Goal: Task Accomplishment & Management: Use online tool/utility

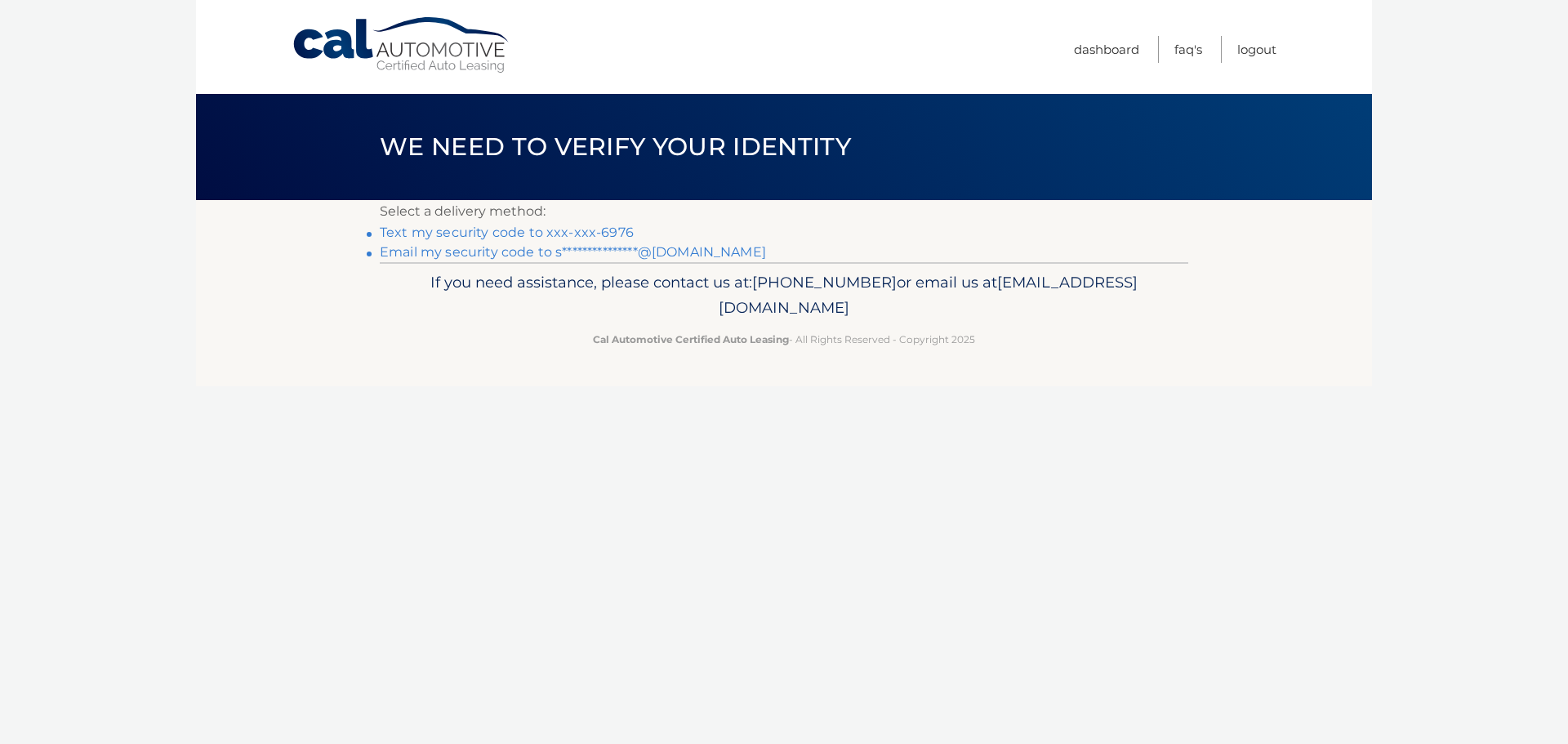
click at [545, 231] on link "Text my security code to xxx-xxx-6976" at bounding box center [506, 232] width 254 height 15
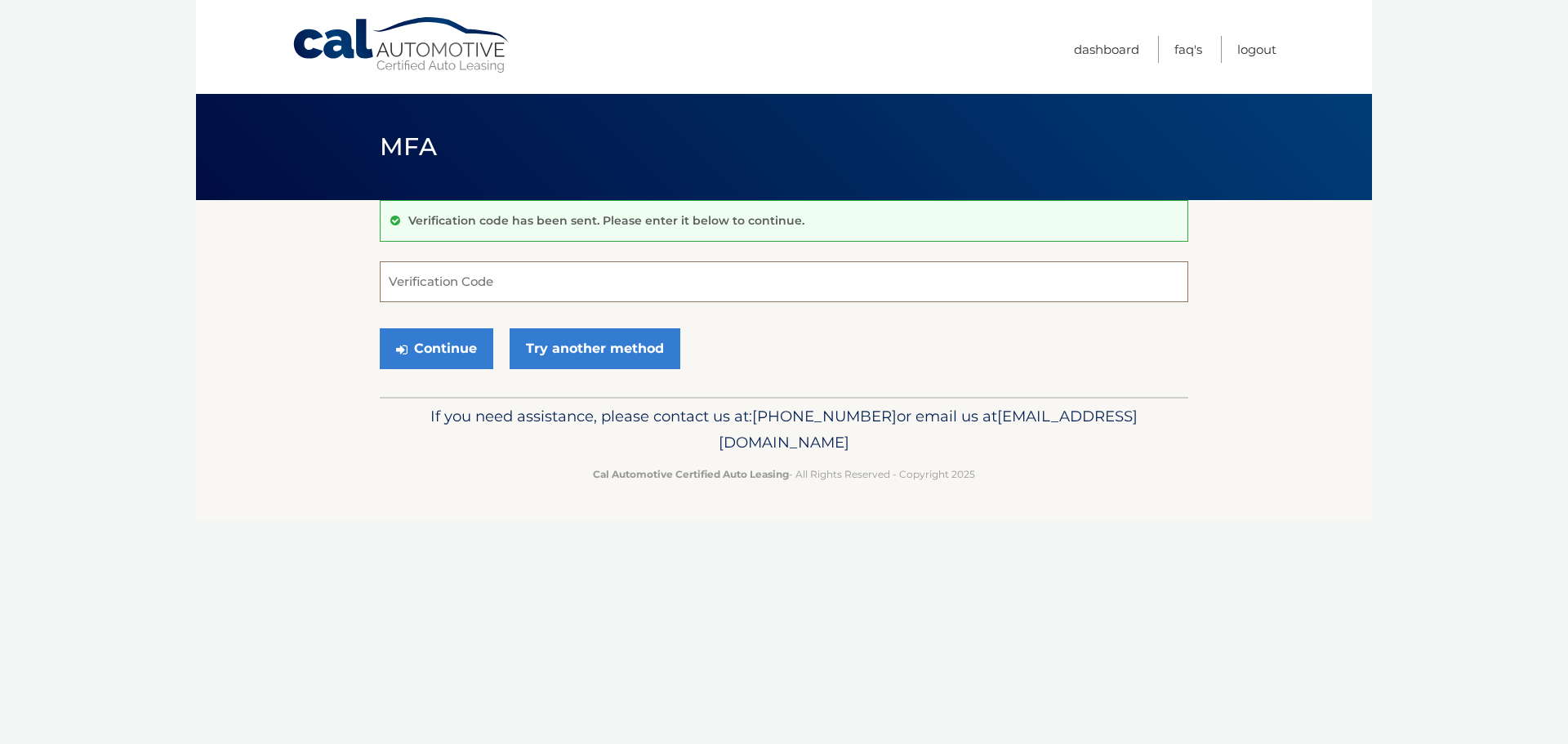
click at [534, 269] on input "Verification Code" at bounding box center [784, 282] width 809 height 41
type input "628963"
click at [380, 329] on button "Continue" at bounding box center [437, 349] width 114 height 41
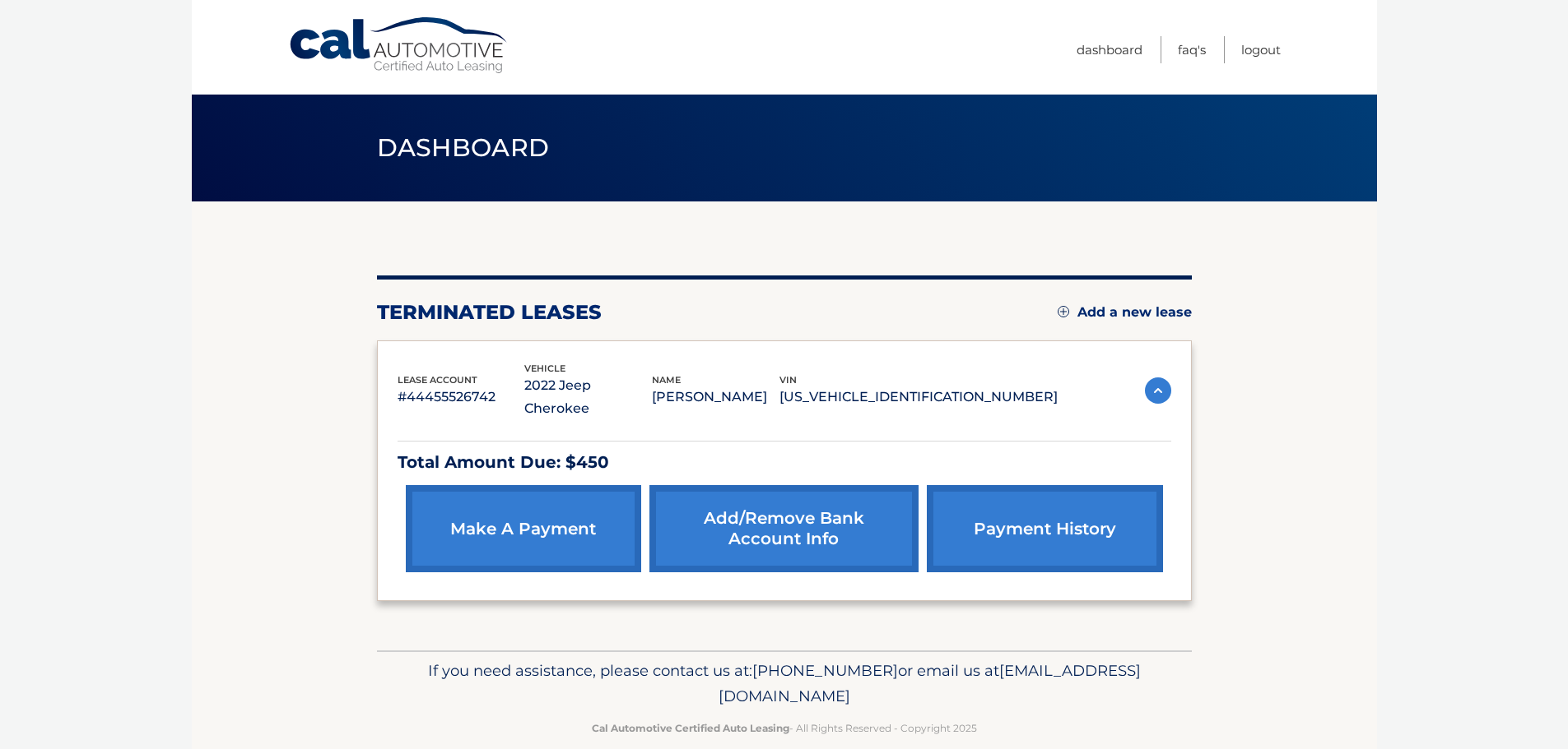
click at [579, 499] on link "make a payment" at bounding box center [523, 529] width 236 height 87
